Goal: Task Accomplishment & Management: Use online tool/utility

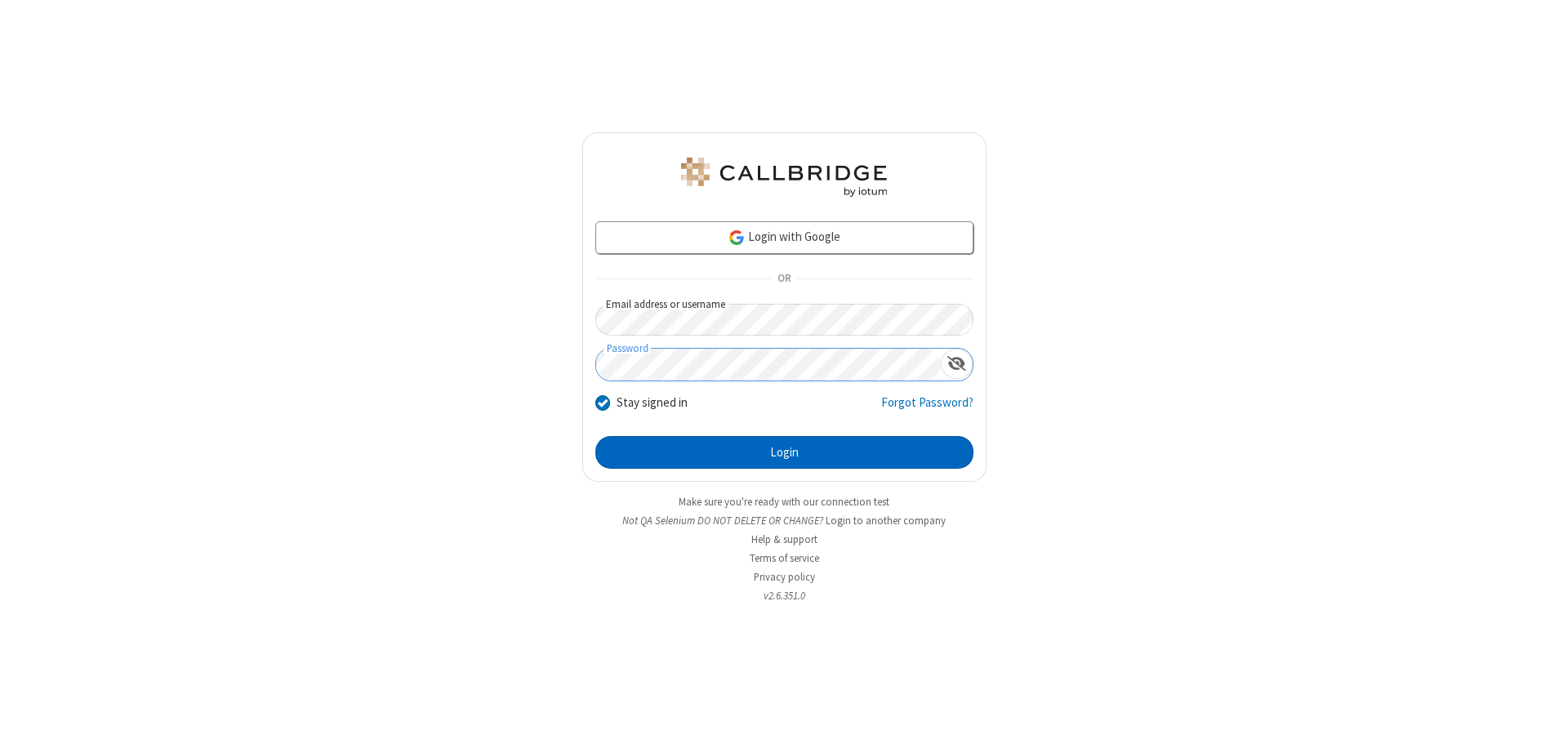
click at [784, 453] on button "Login" at bounding box center [784, 453] width 378 height 32
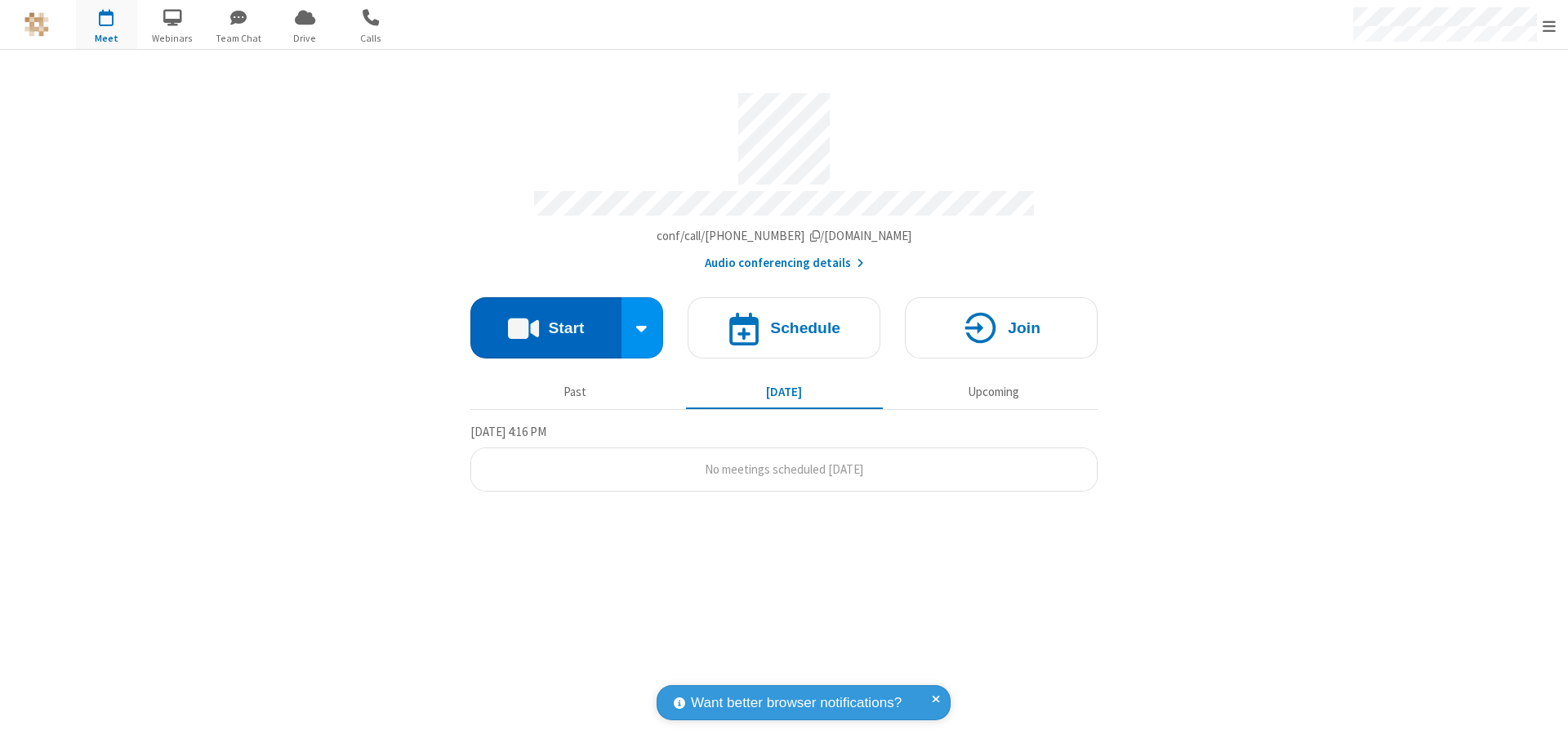
click at [545, 320] on button "Start" at bounding box center [546, 328] width 151 height 61
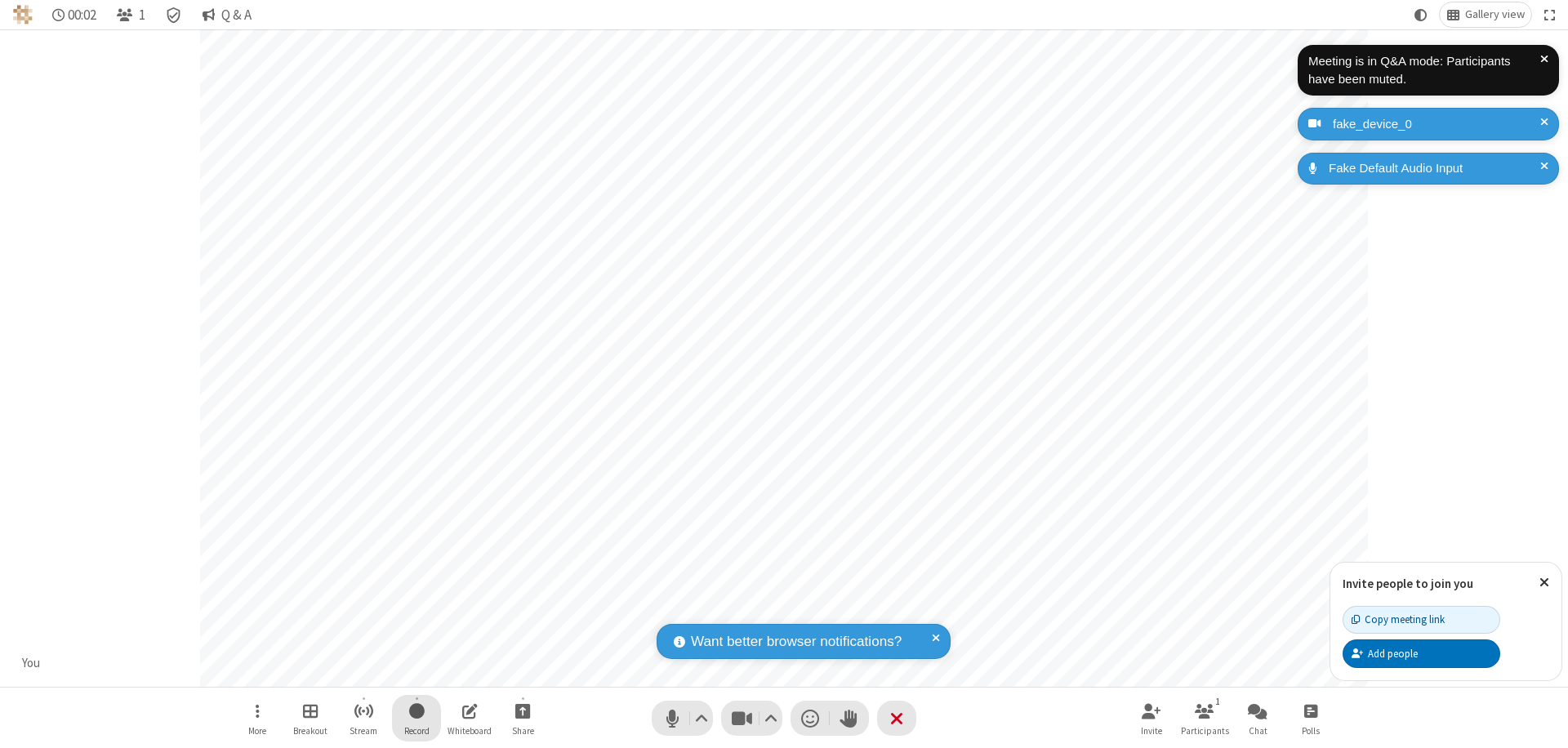
click at [417, 718] on span "Start recording" at bounding box center [417, 711] width 15 height 21
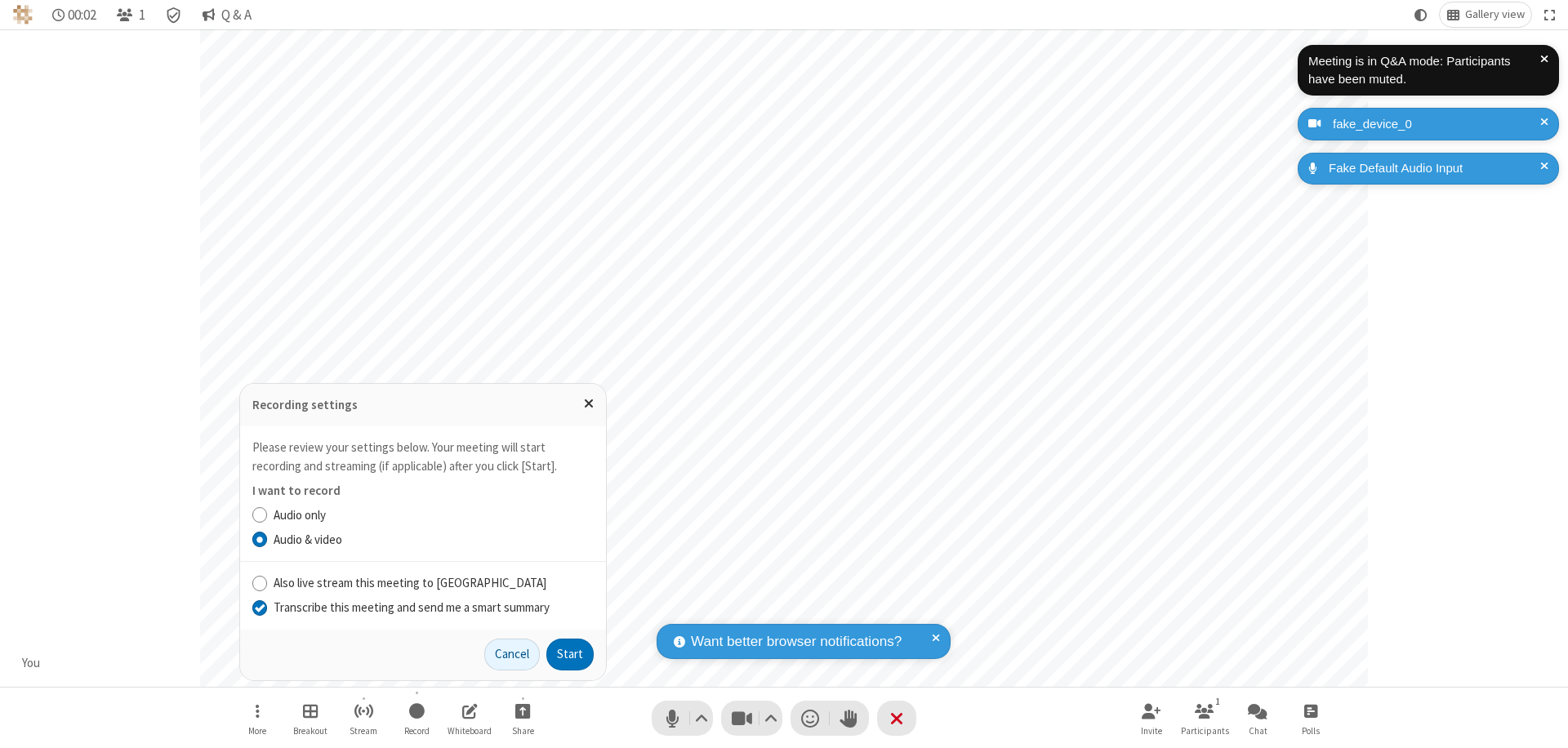
click at [259, 607] on input "Transcribe this meeting and send me a smart summary" at bounding box center [259, 607] width 15 height 17
click at [570, 654] on button "Start" at bounding box center [569, 655] width 48 height 32
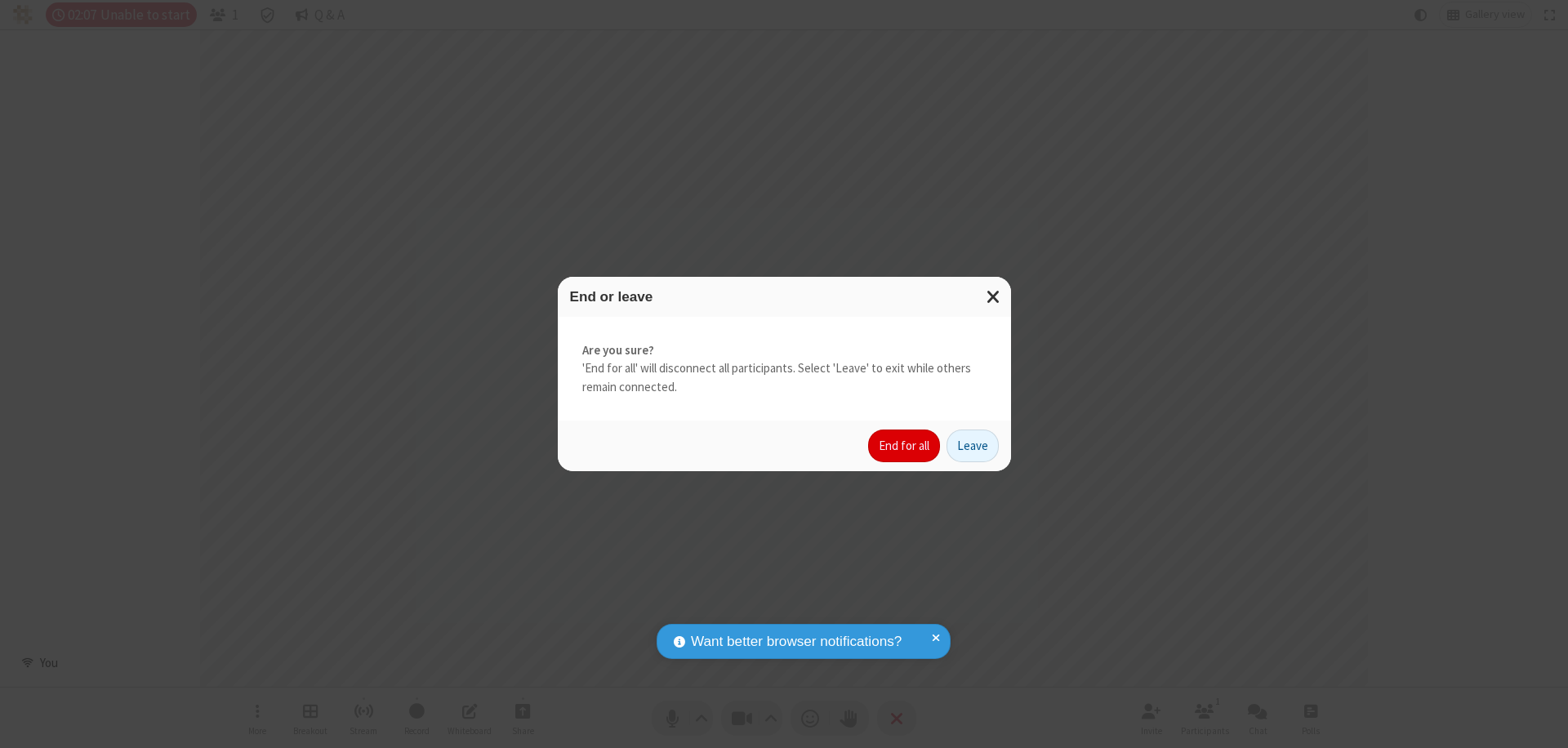
click at [905, 446] on button "End for all" at bounding box center [904, 446] width 72 height 32
